Goal: Task Accomplishment & Management: Manage account settings

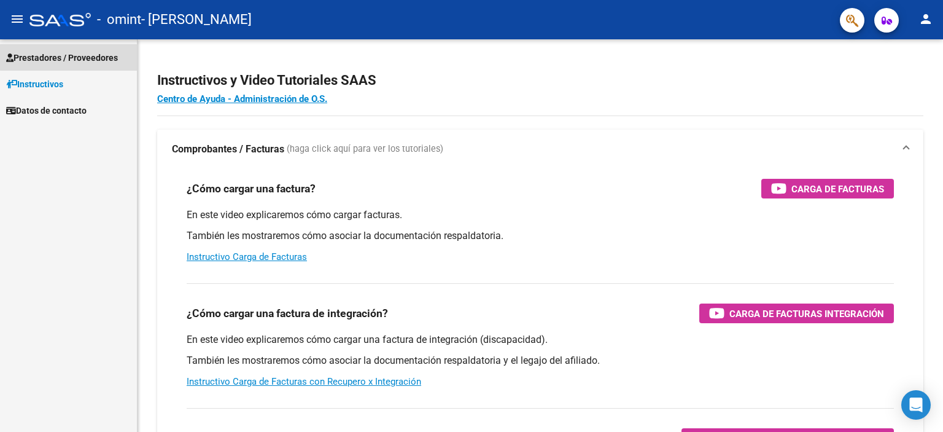
click at [106, 50] on link "Prestadores / Proveedores" at bounding box center [68, 57] width 137 height 26
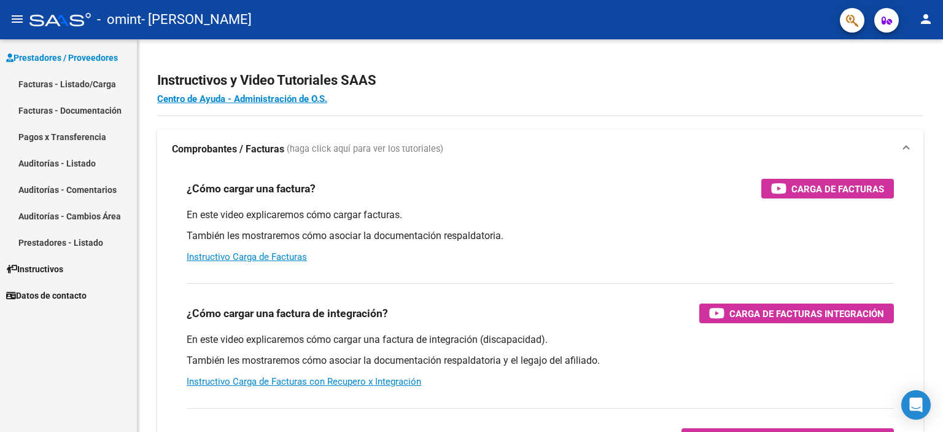
click at [58, 80] on link "Facturas - Listado/Carga" at bounding box center [68, 84] width 137 height 26
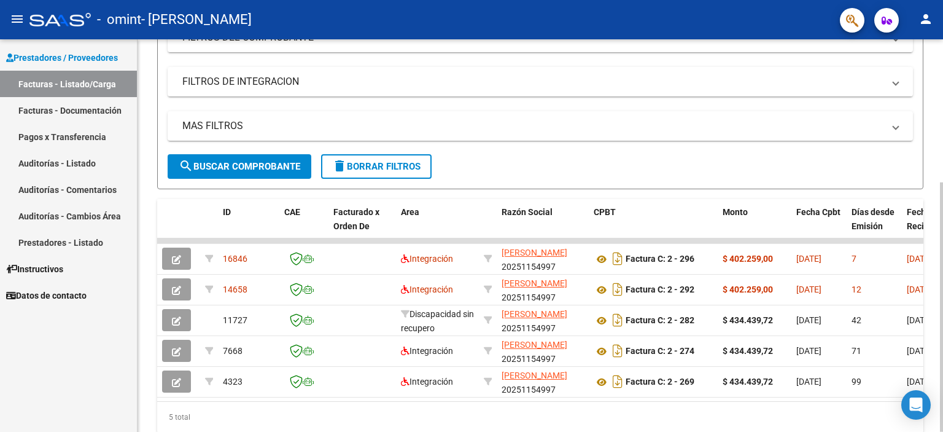
scroll to position [196, 0]
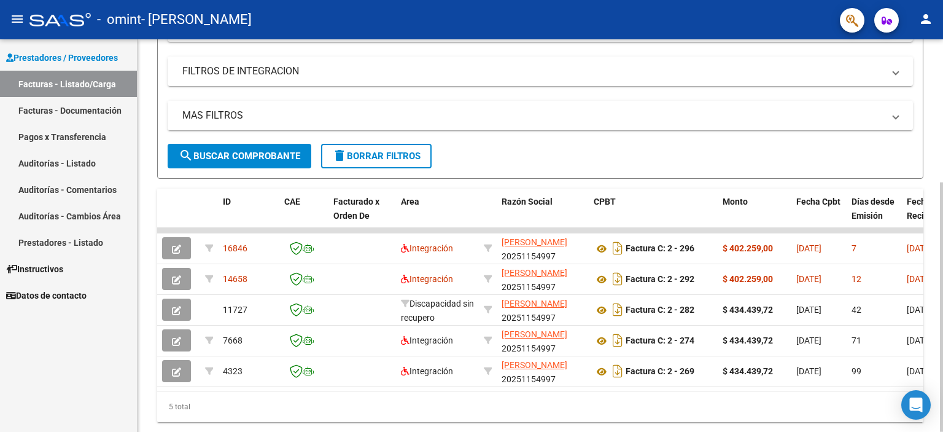
click at [942, 237] on div at bounding box center [941, 306] width 3 height 249
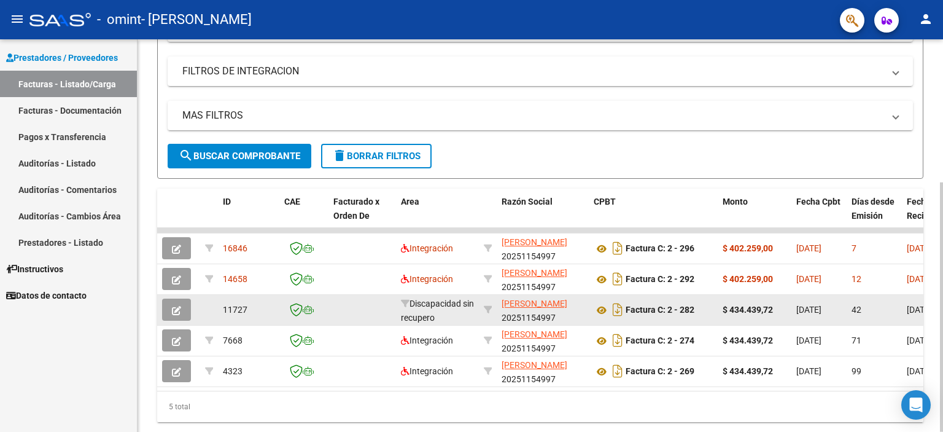
click at [179, 312] on icon "button" at bounding box center [176, 310] width 9 height 9
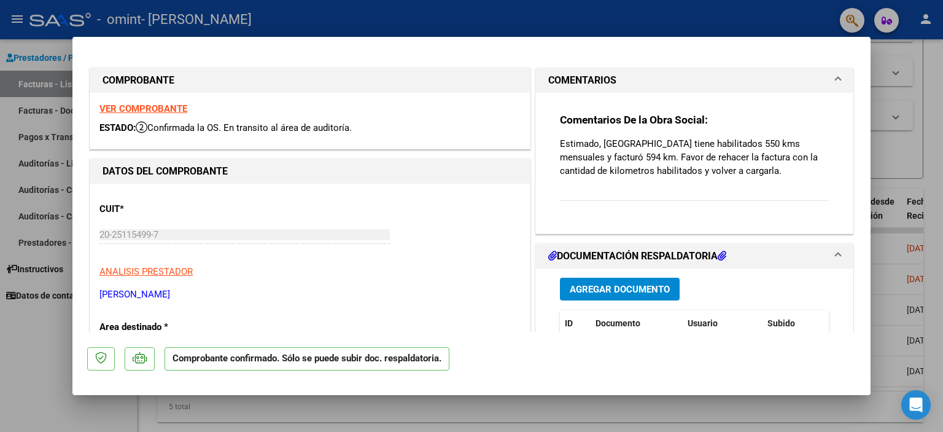
click at [935, 82] on div at bounding box center [471, 216] width 943 height 432
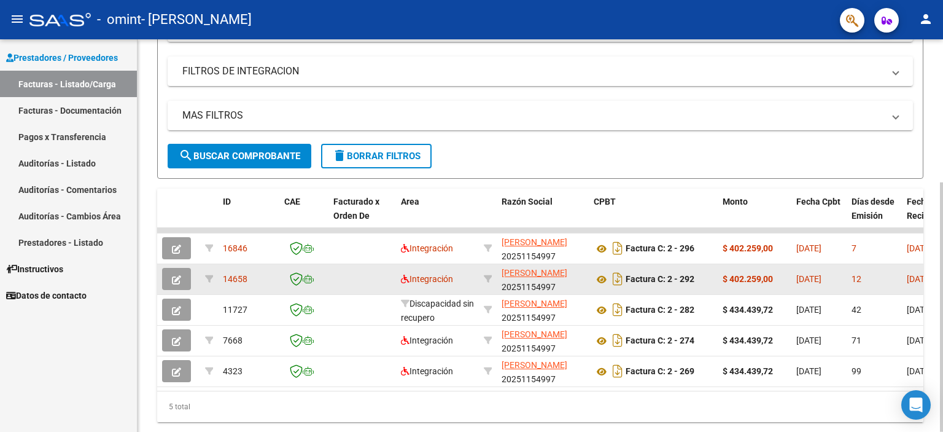
click at [180, 279] on icon "button" at bounding box center [176, 279] width 9 height 9
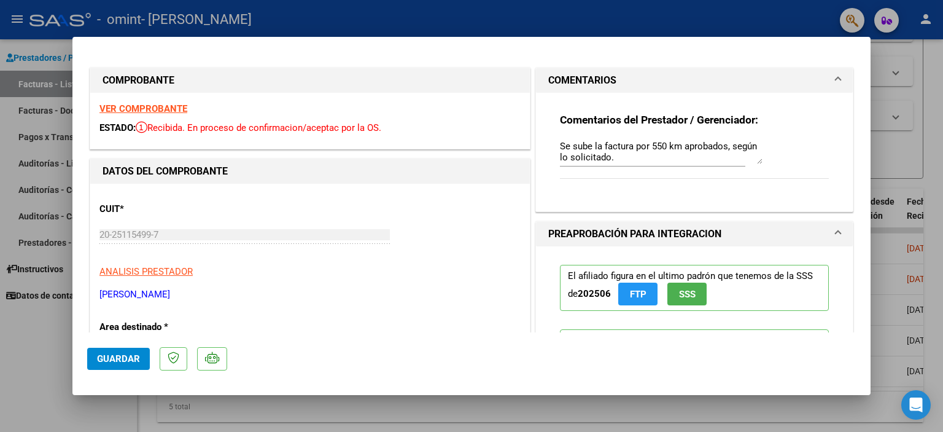
click at [919, 88] on div at bounding box center [471, 216] width 943 height 432
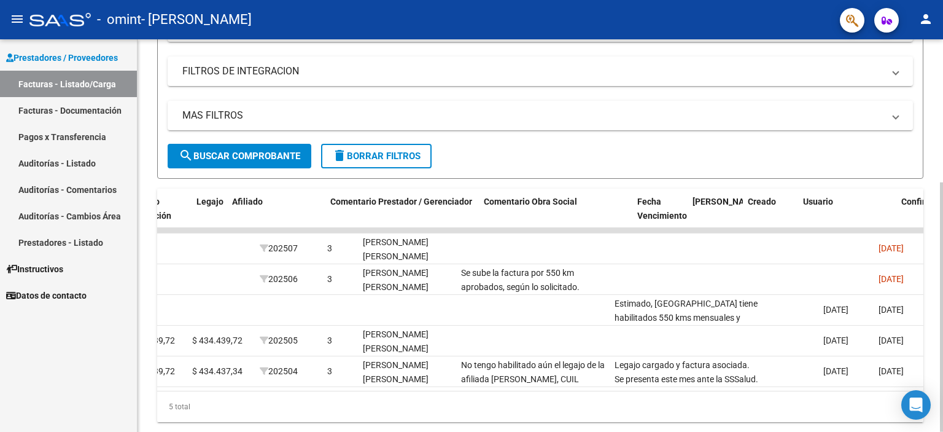
scroll to position [0, 1764]
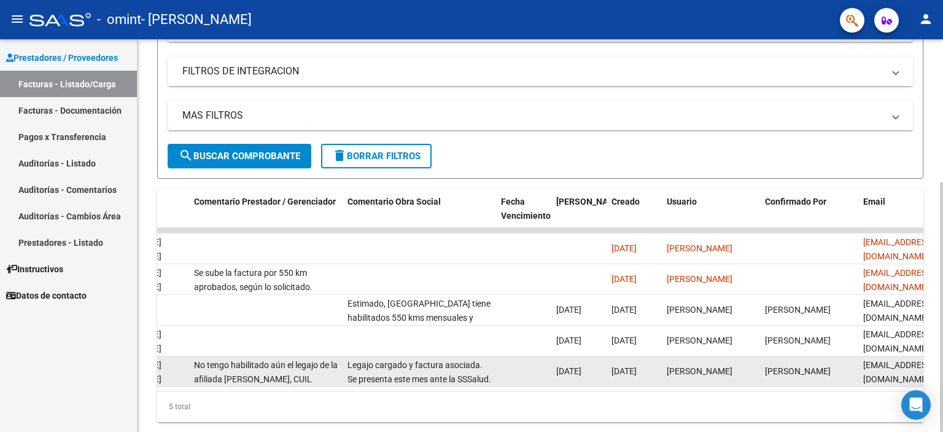
drag, startPoint x: 331, startPoint y: 386, endPoint x: 524, endPoint y: 373, distance: 193.2
click at [524, 373] on datatable-body "16846 Integración [PERSON_NAME] 20251154997 Factura C: 2 - 296 $ 402.259,00 [DA…" at bounding box center [540, 309] width 766 height 163
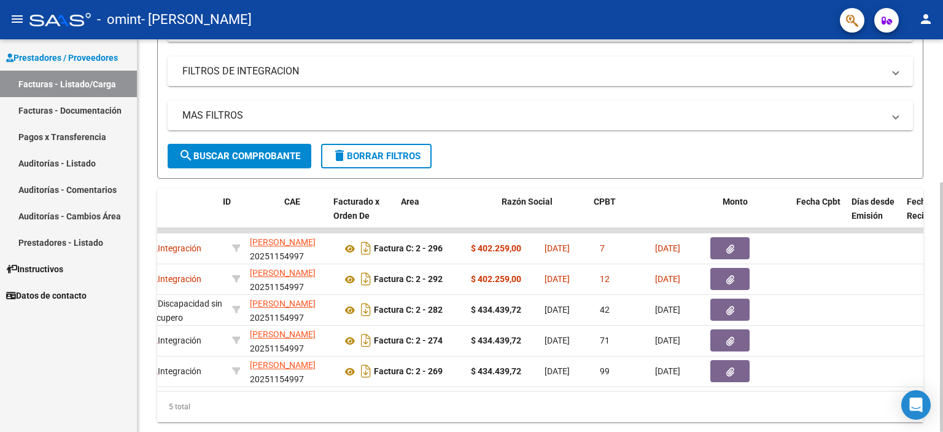
scroll to position [0, 0]
